Goal: Information Seeking & Learning: Find specific fact

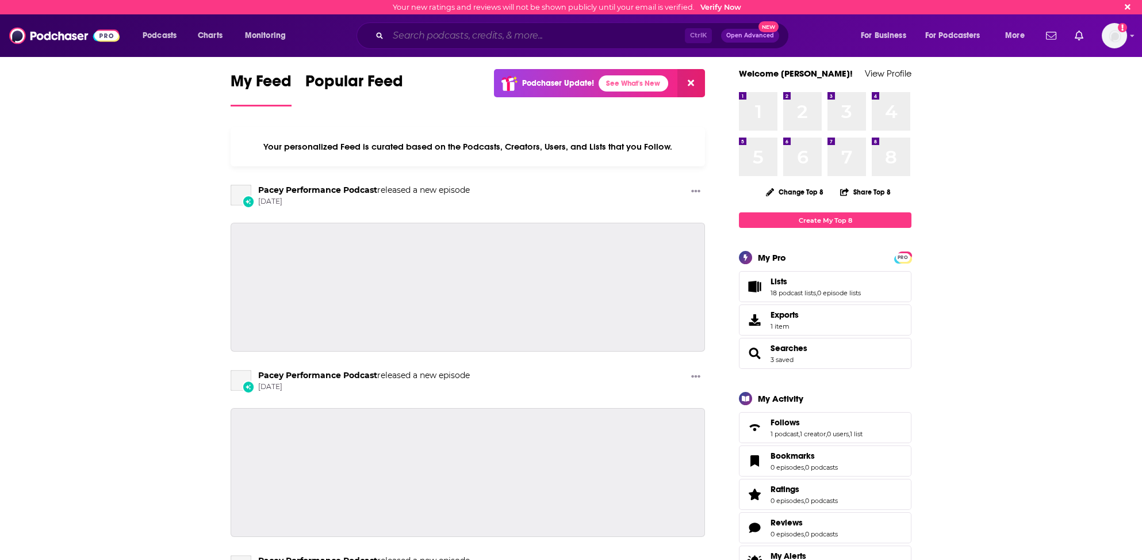
click at [465, 36] on input "Search podcasts, credits, & more..." at bounding box center [536, 35] width 297 height 18
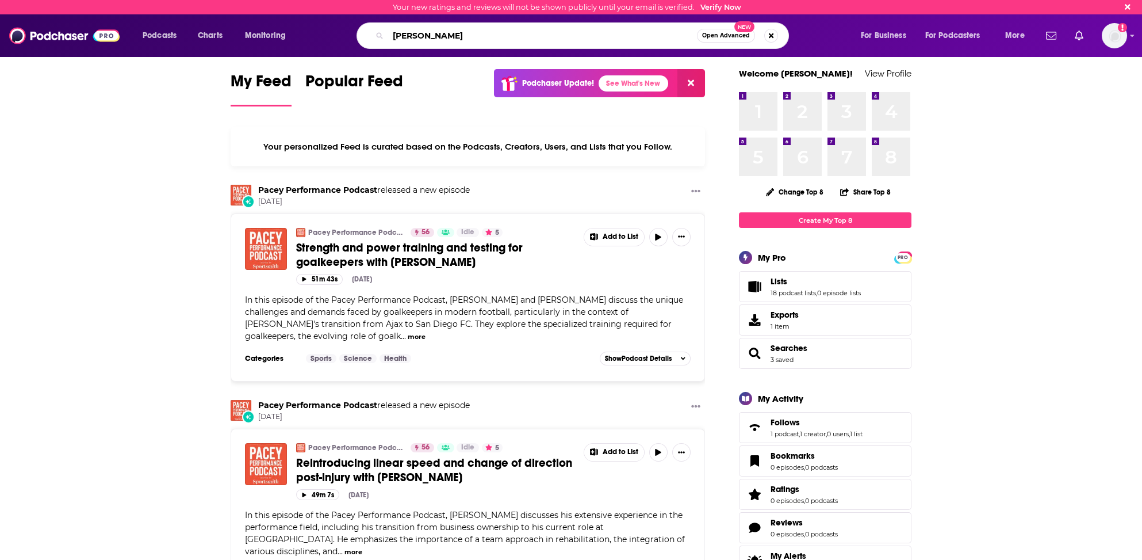
type input "[PERSON_NAME]"
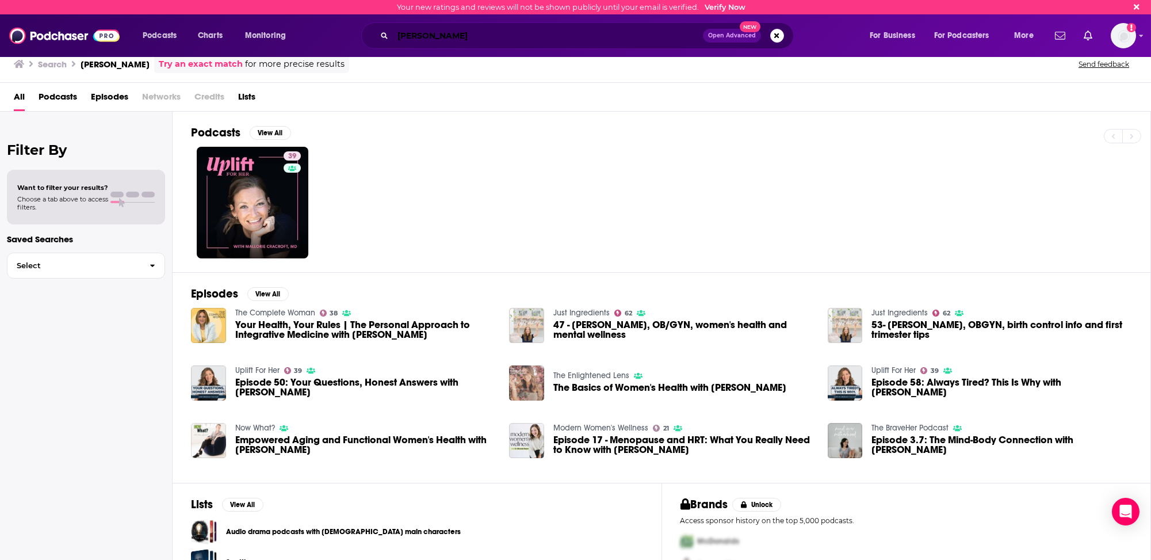
click at [427, 37] on input "[PERSON_NAME]" at bounding box center [548, 35] width 310 height 18
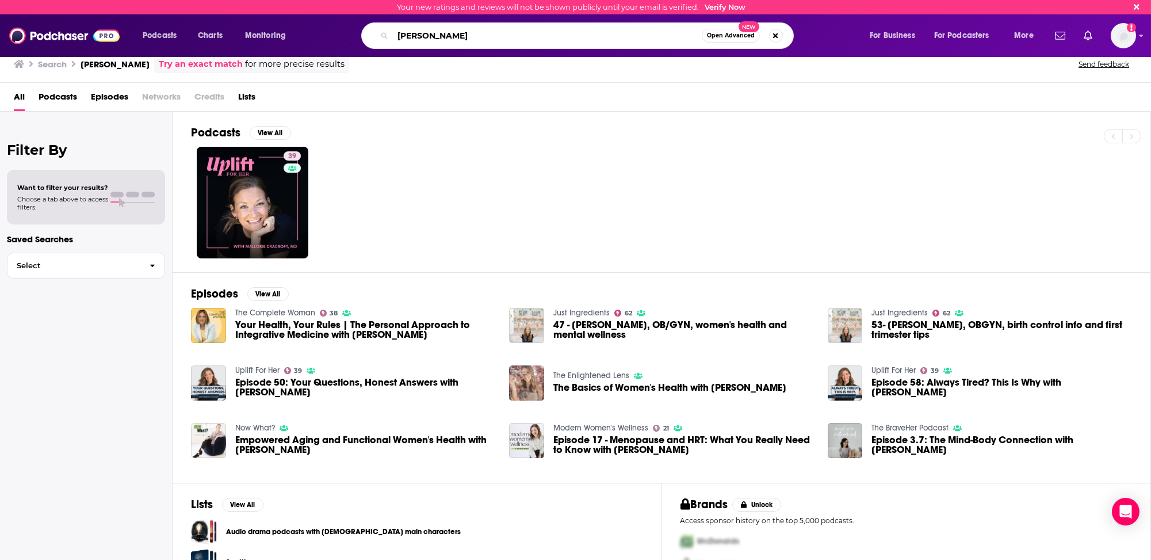
click at [428, 37] on input "[PERSON_NAME]" at bounding box center [547, 35] width 309 height 18
click at [428, 36] on input "[PERSON_NAME]" at bounding box center [547, 35] width 309 height 18
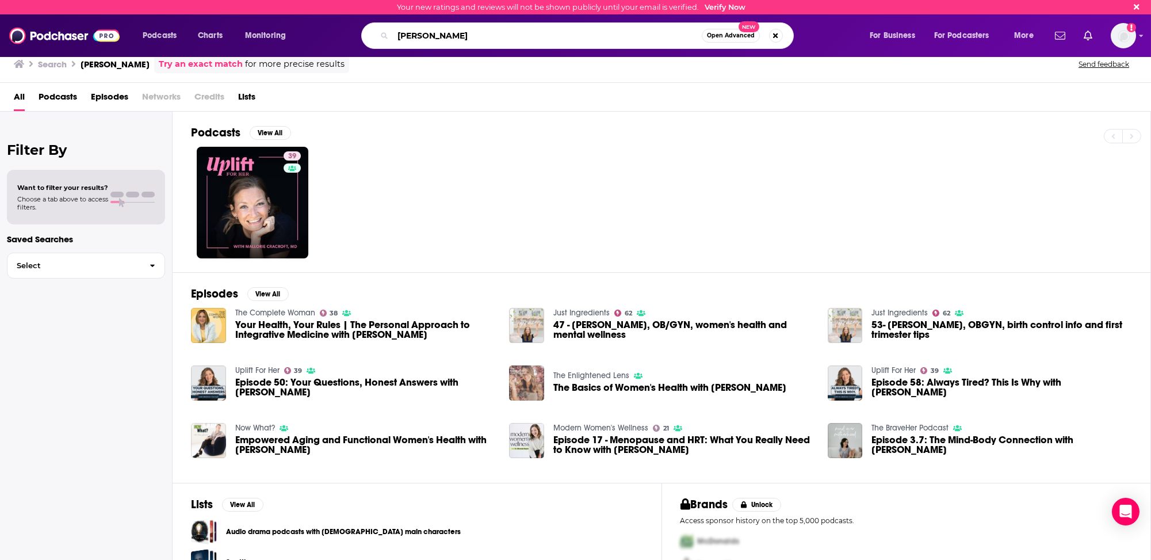
type input "[PERSON_NAME]"
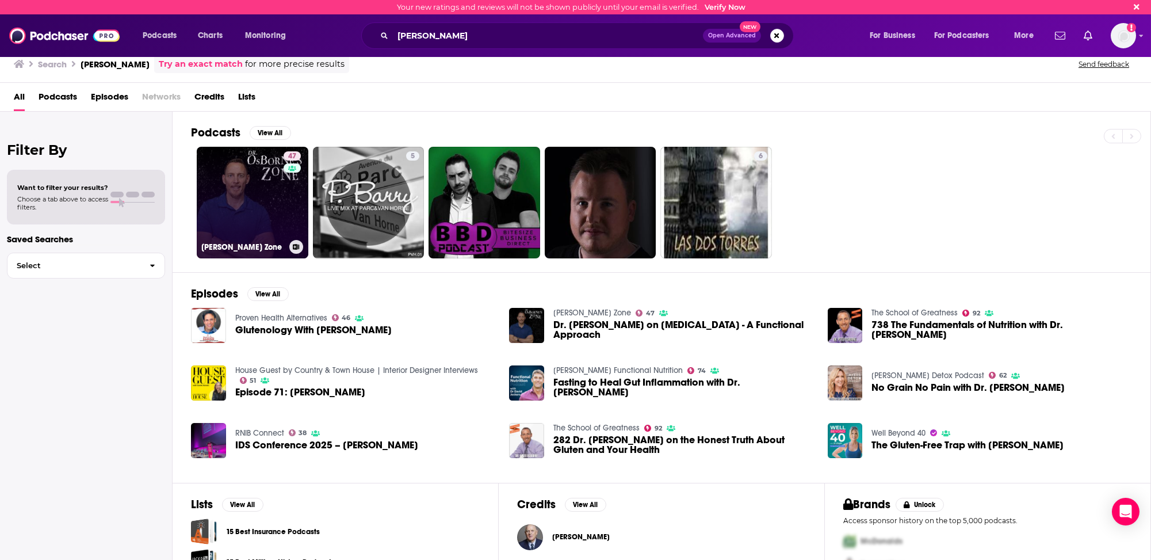
click at [240, 219] on link "47 [PERSON_NAME] Zone" at bounding box center [253, 203] width 112 height 112
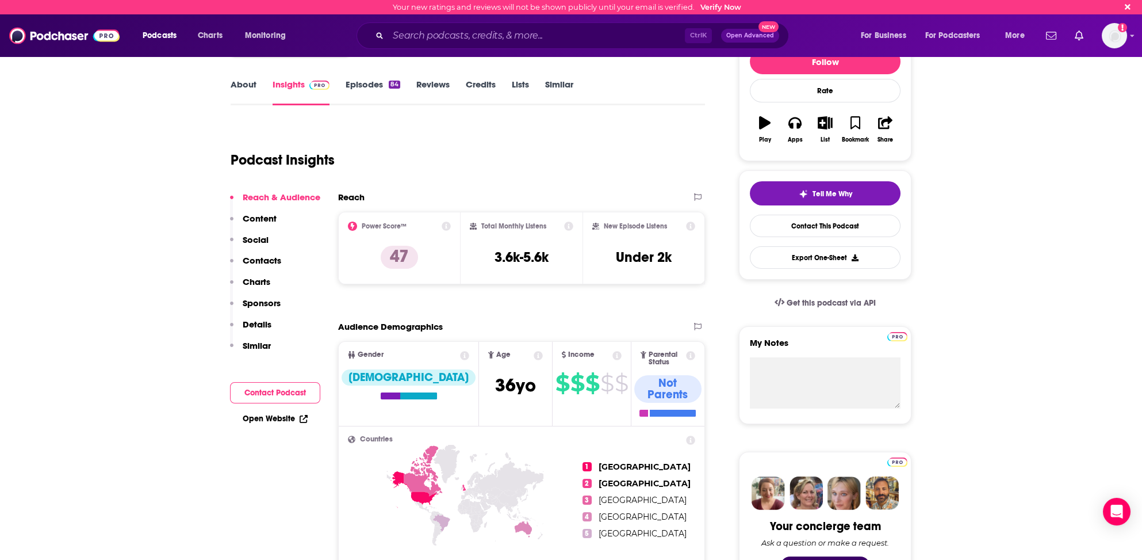
scroll to position [173, 0]
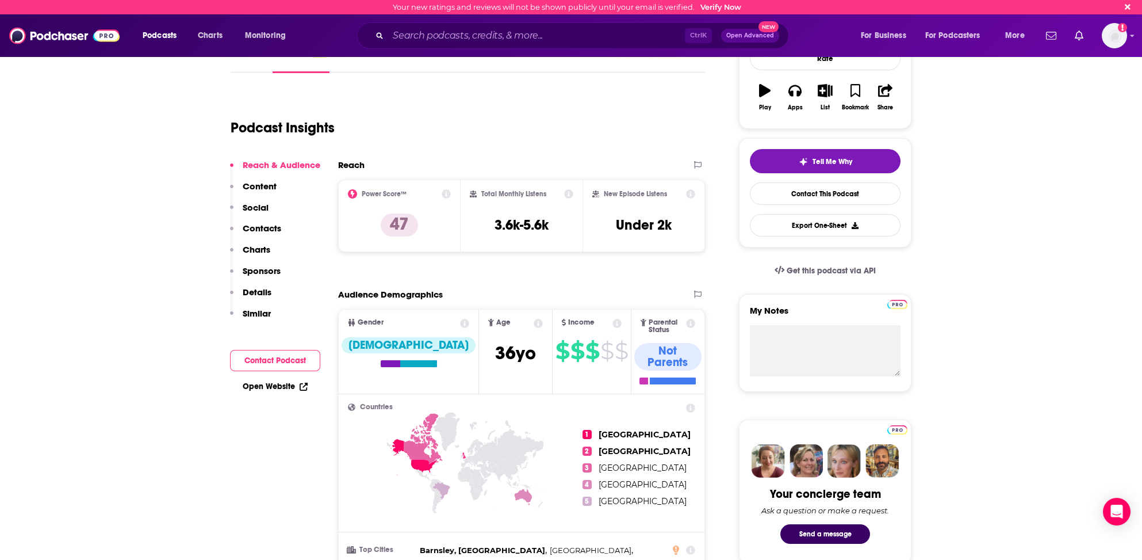
click at [262, 229] on p "Contacts" at bounding box center [262, 228] width 39 height 11
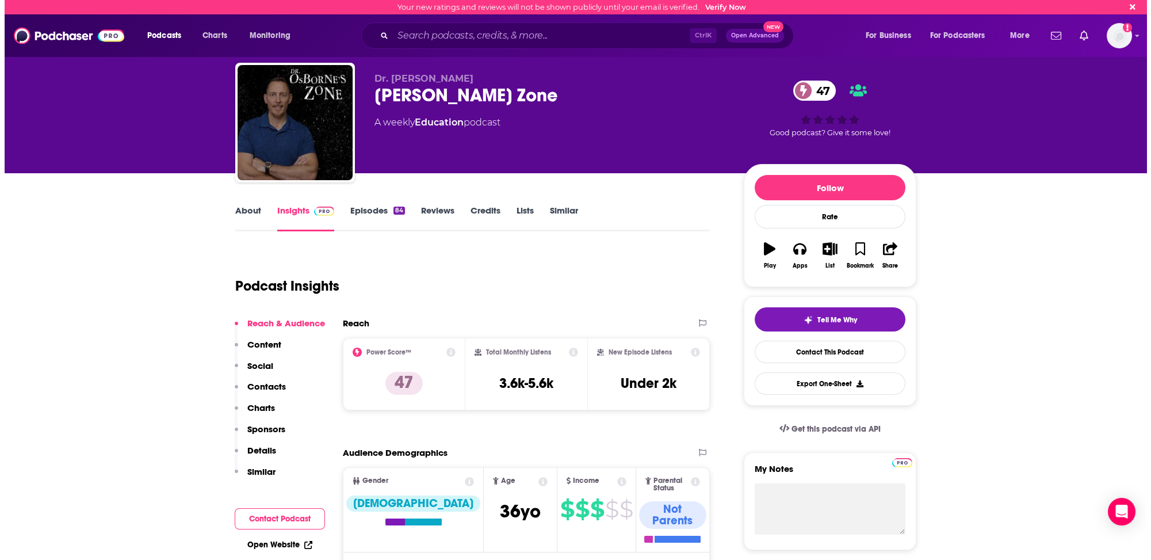
scroll to position [0, 0]
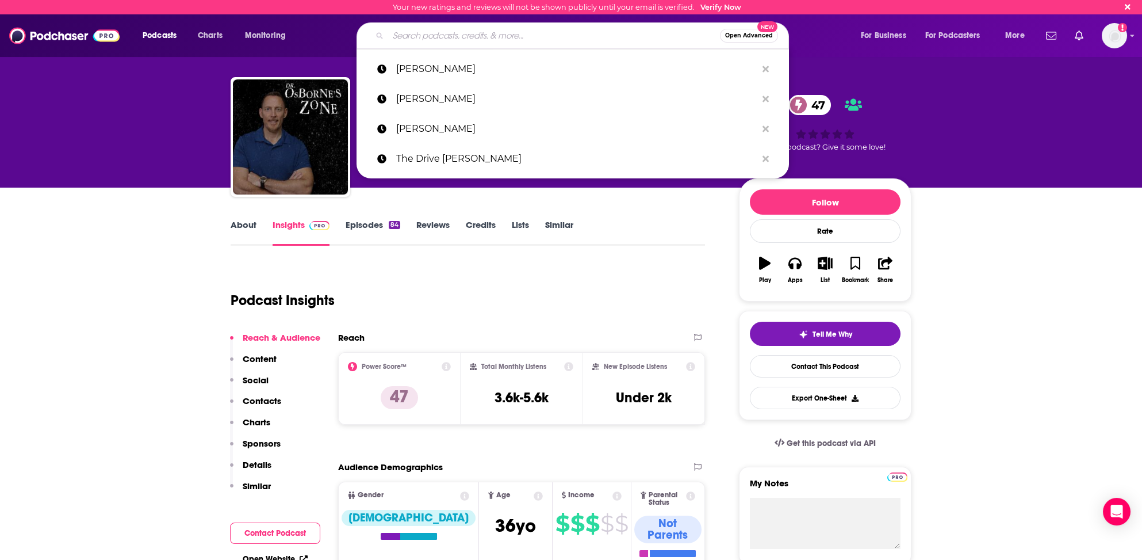
click at [435, 35] on input "Search podcasts, credits, & more..." at bounding box center [554, 35] width 332 height 18
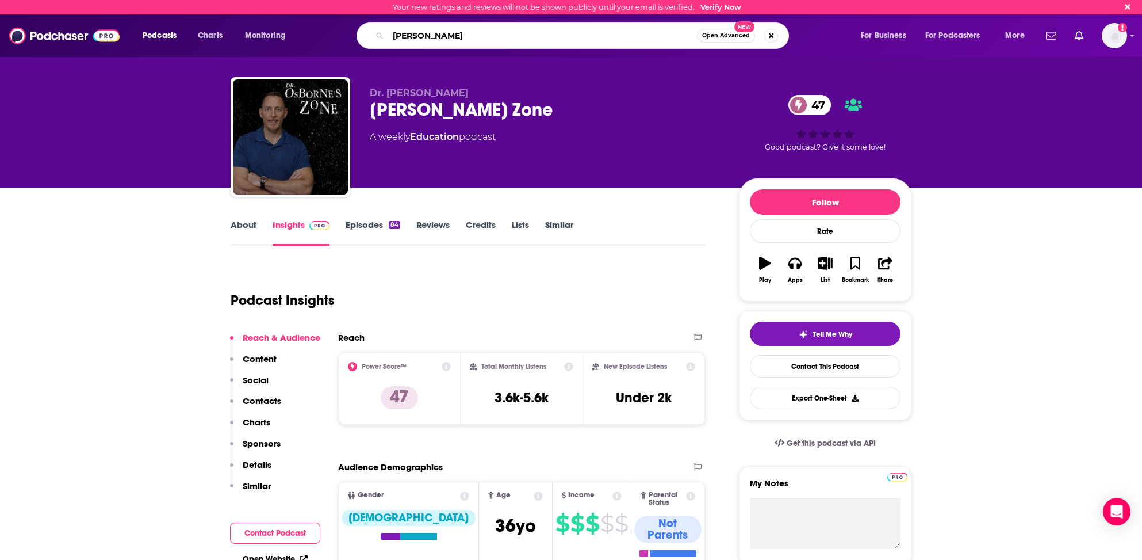
type input "[PERSON_NAME]"
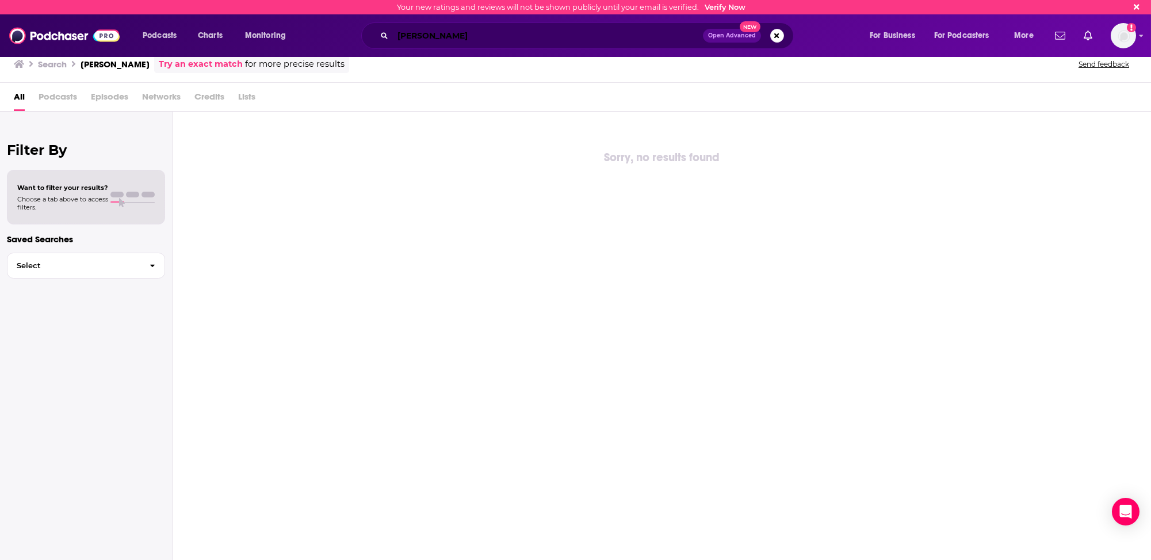
click at [448, 35] on input "[PERSON_NAME]" at bounding box center [548, 35] width 310 height 18
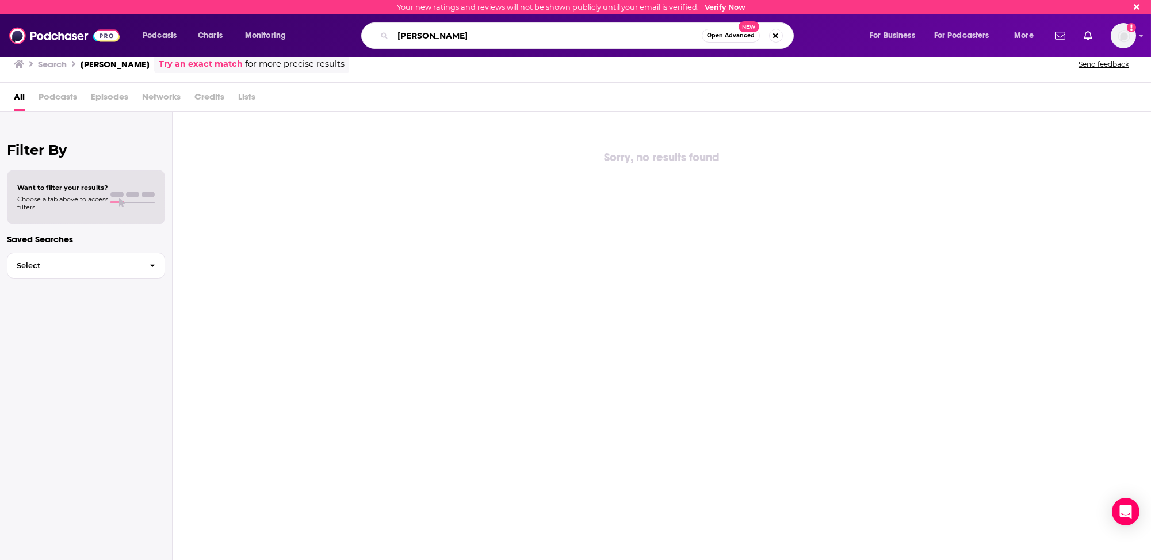
type input "[PERSON_NAME]"
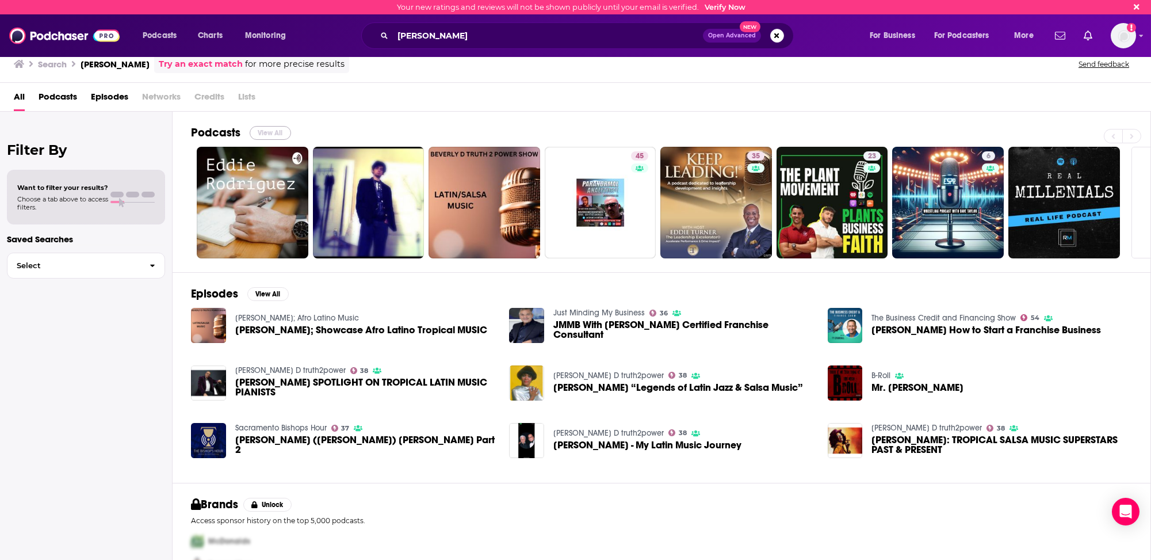
click at [265, 130] on button "View All" at bounding box center [270, 133] width 41 height 14
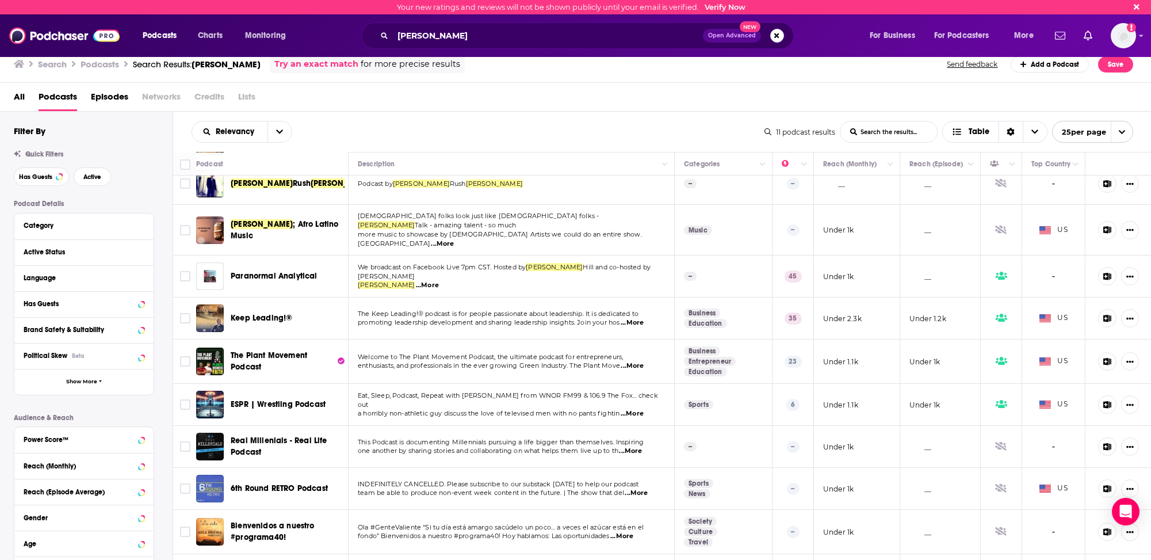
scroll to position [76, 0]
